Goal: Information Seeking & Learning: Find specific fact

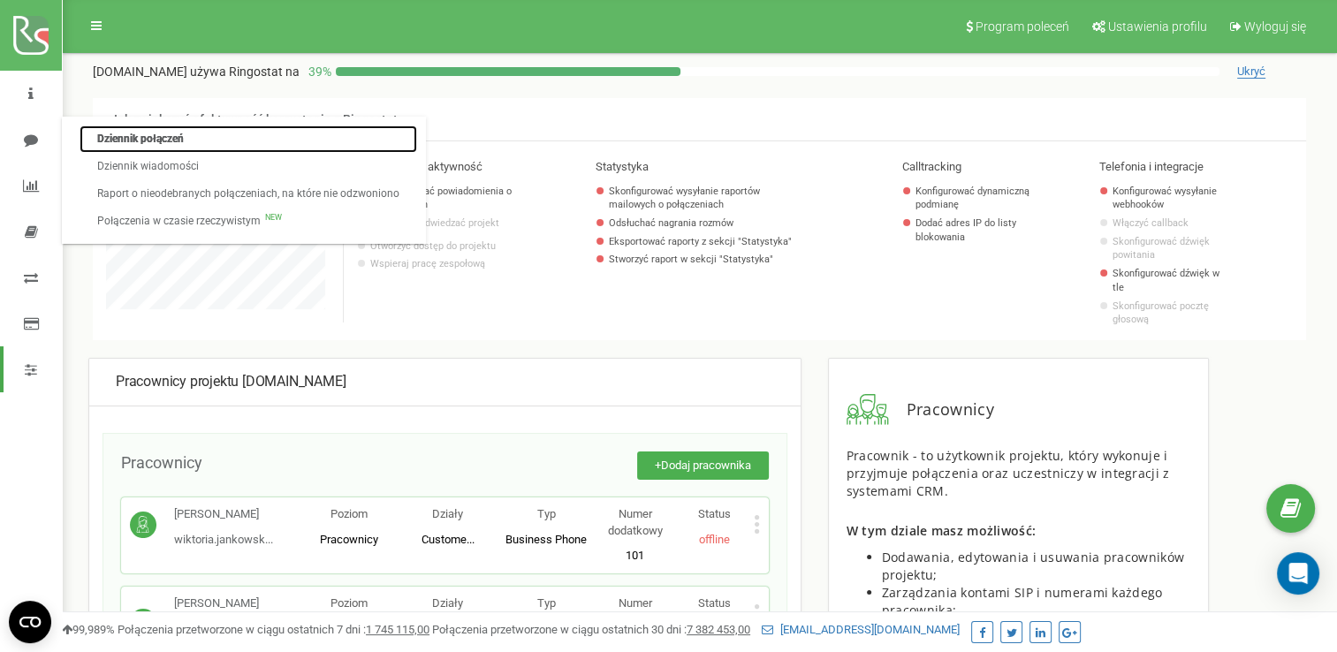
click at [171, 137] on link "Dziennik połączeń" at bounding box center [249, 138] width 338 height 27
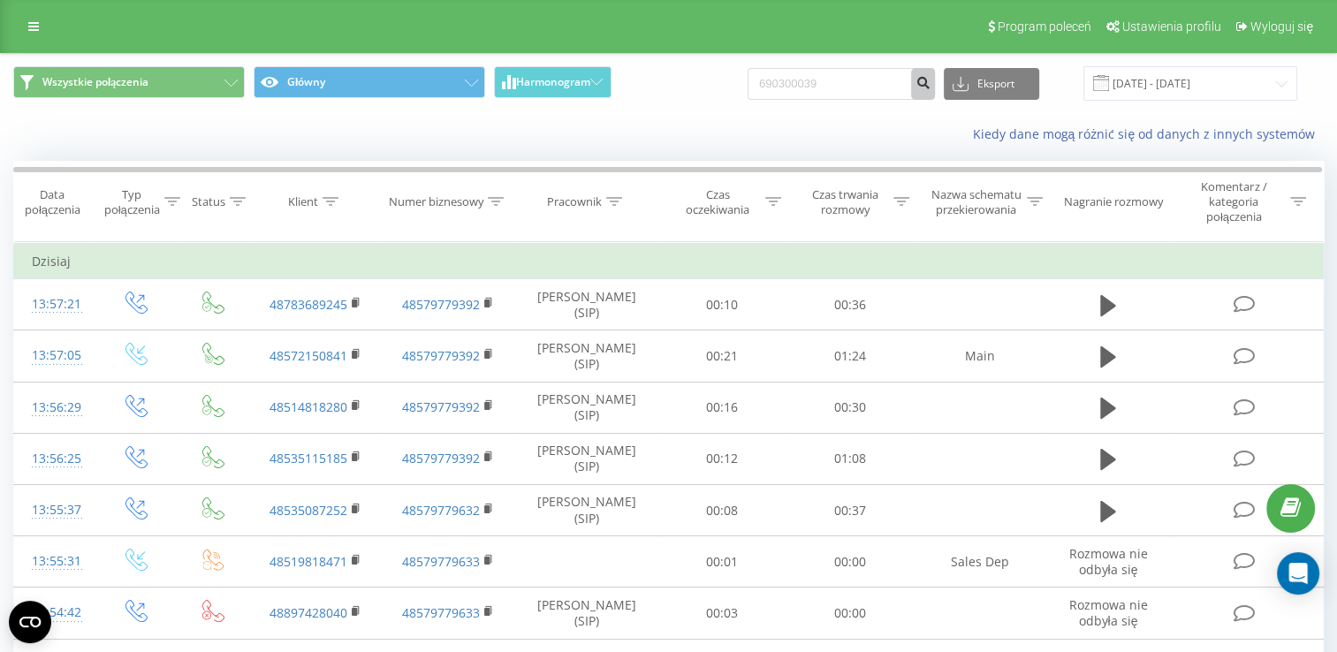
type input "690300039"
click at [935, 86] on button "submit" at bounding box center [923, 84] width 24 height 32
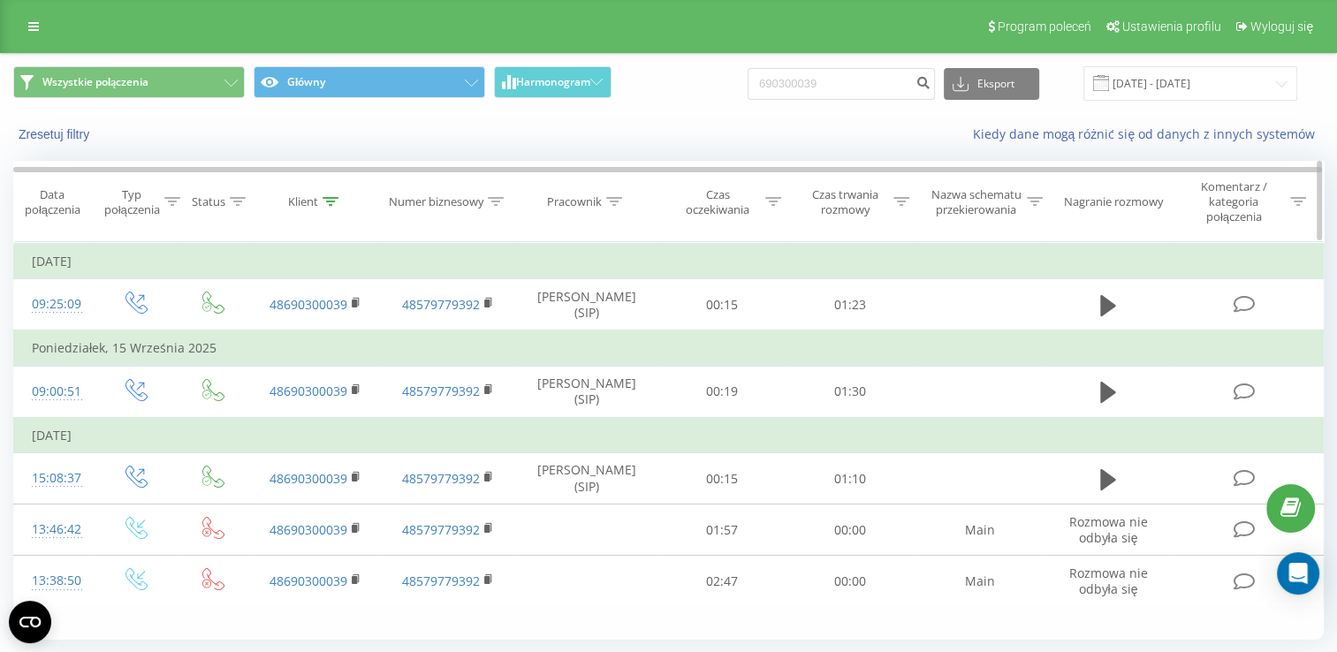
scroll to position [53, 0]
